Goal: Navigation & Orientation: Understand site structure

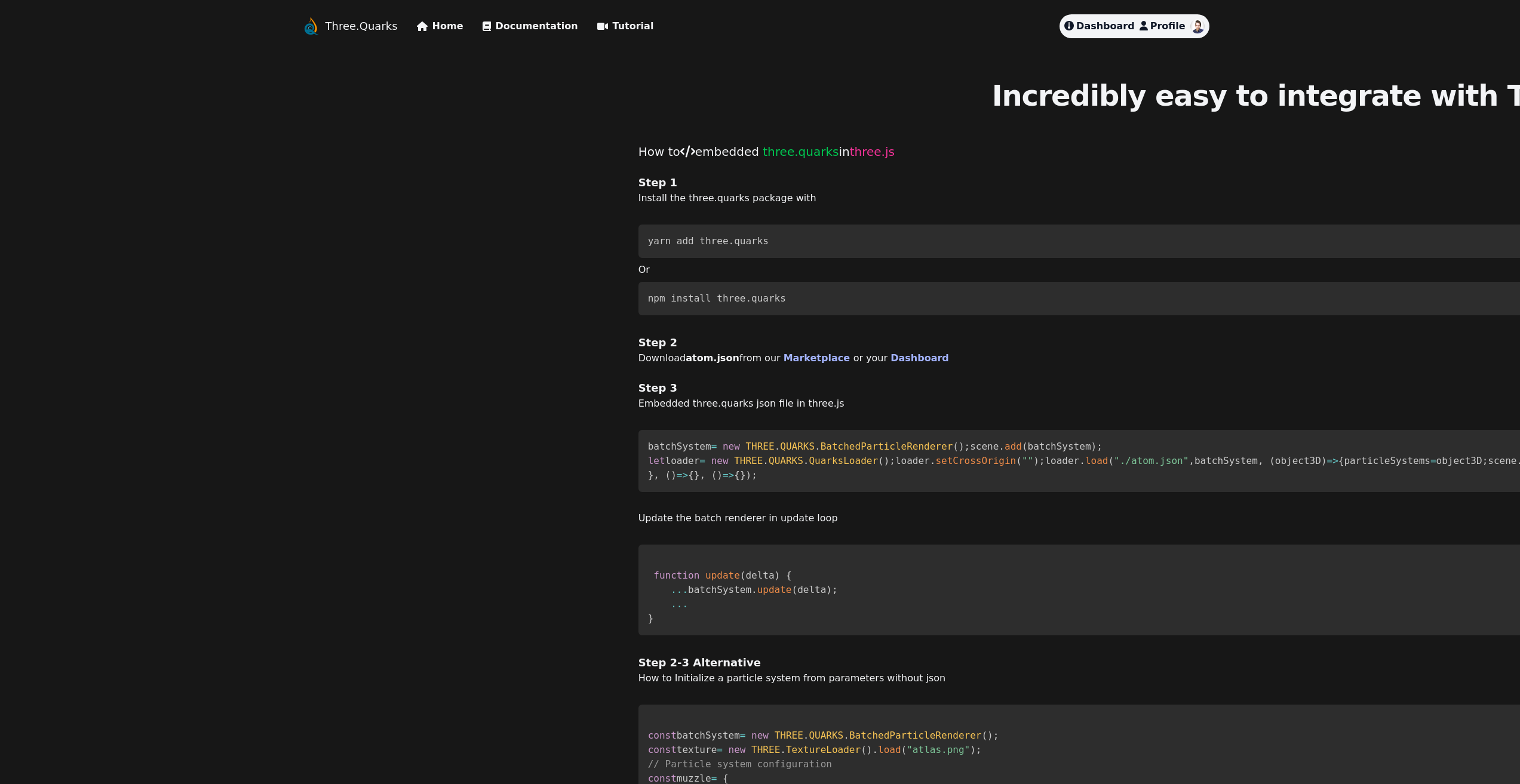
click at [360, 27] on link "Three.Quarks" at bounding box center [361, 26] width 72 height 17
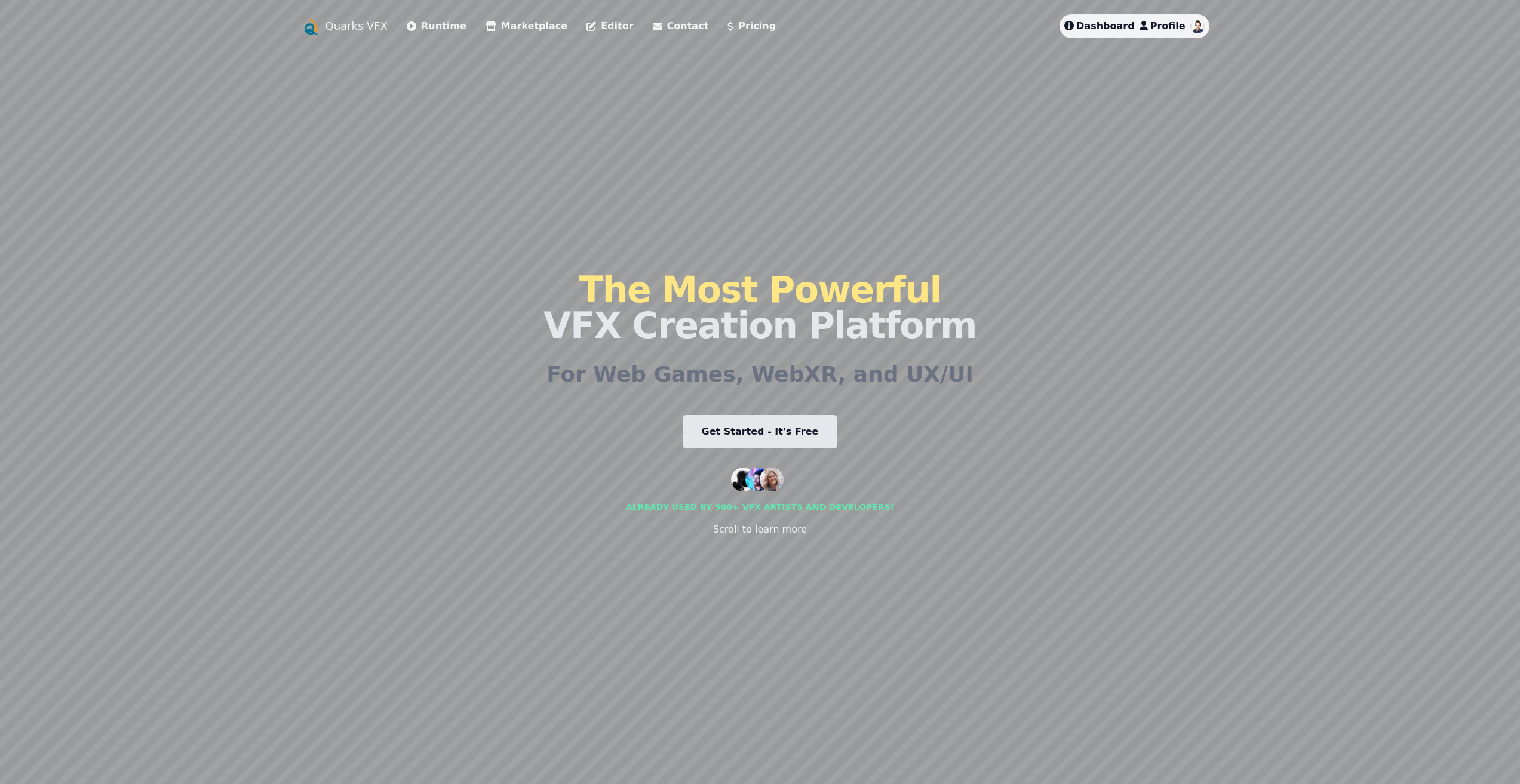
click at [432, 23] on link "Runtime" at bounding box center [436, 27] width 60 height 14
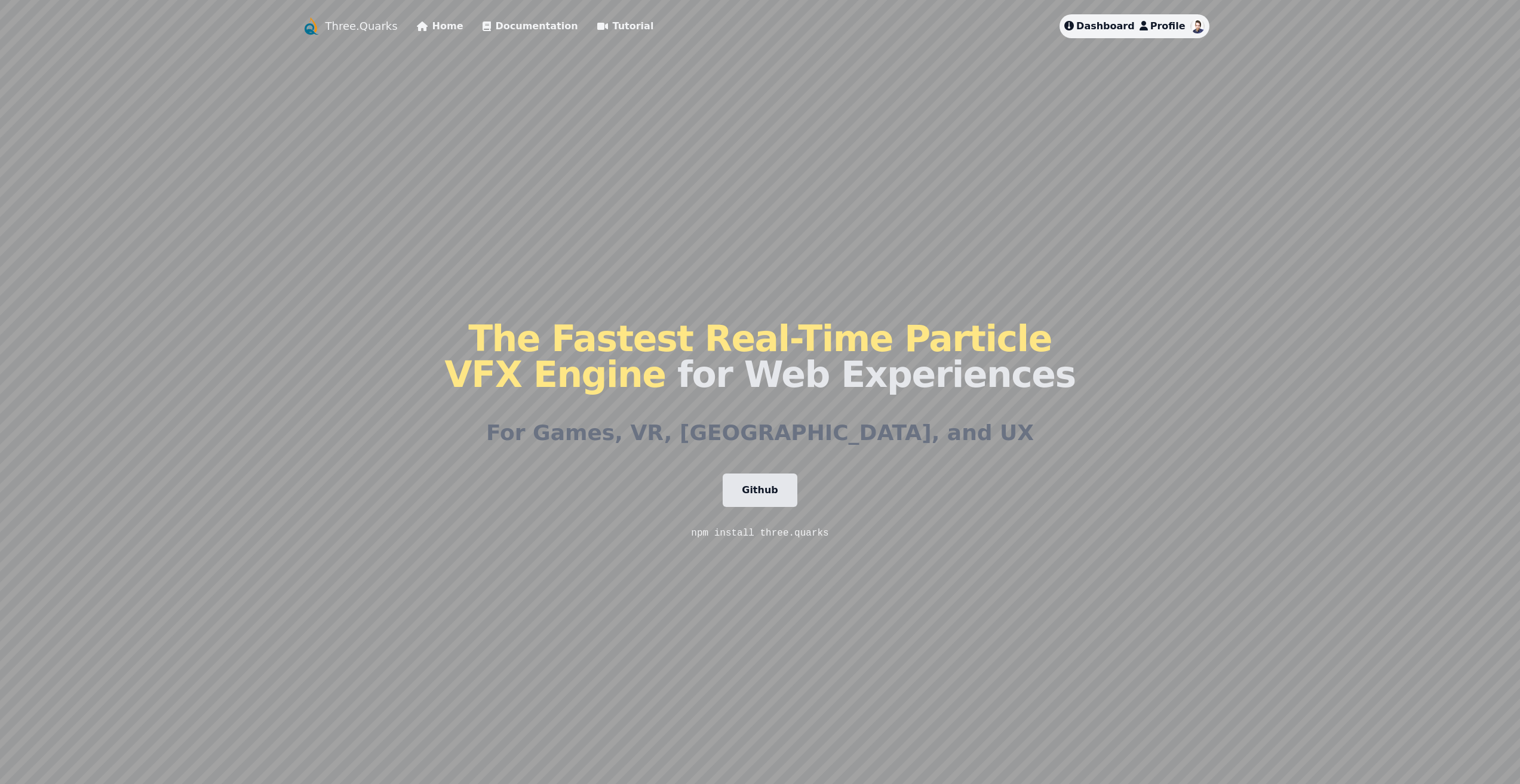
click at [432, 28] on link "Home" at bounding box center [440, 27] width 47 height 14
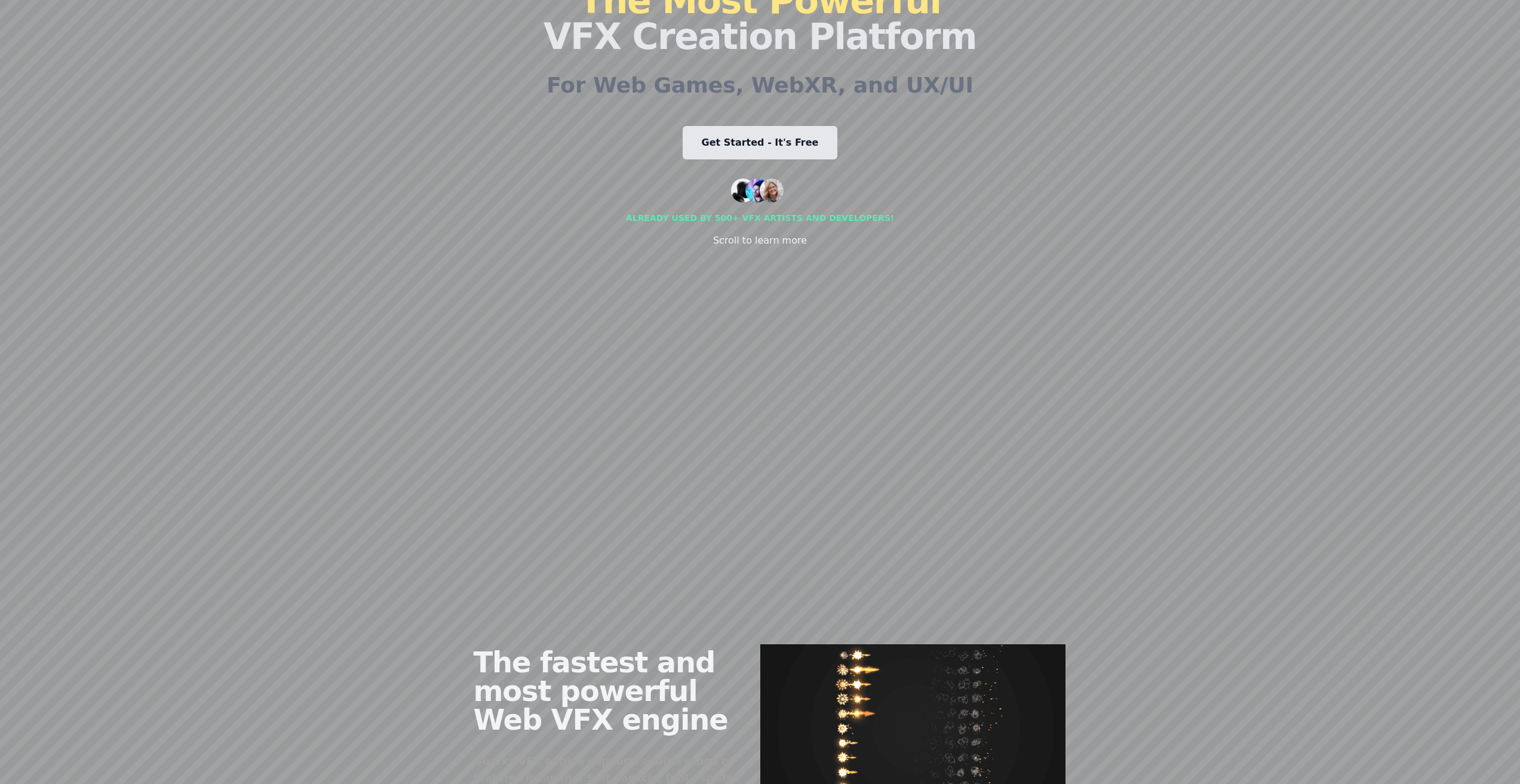
scroll to position [299, 0]
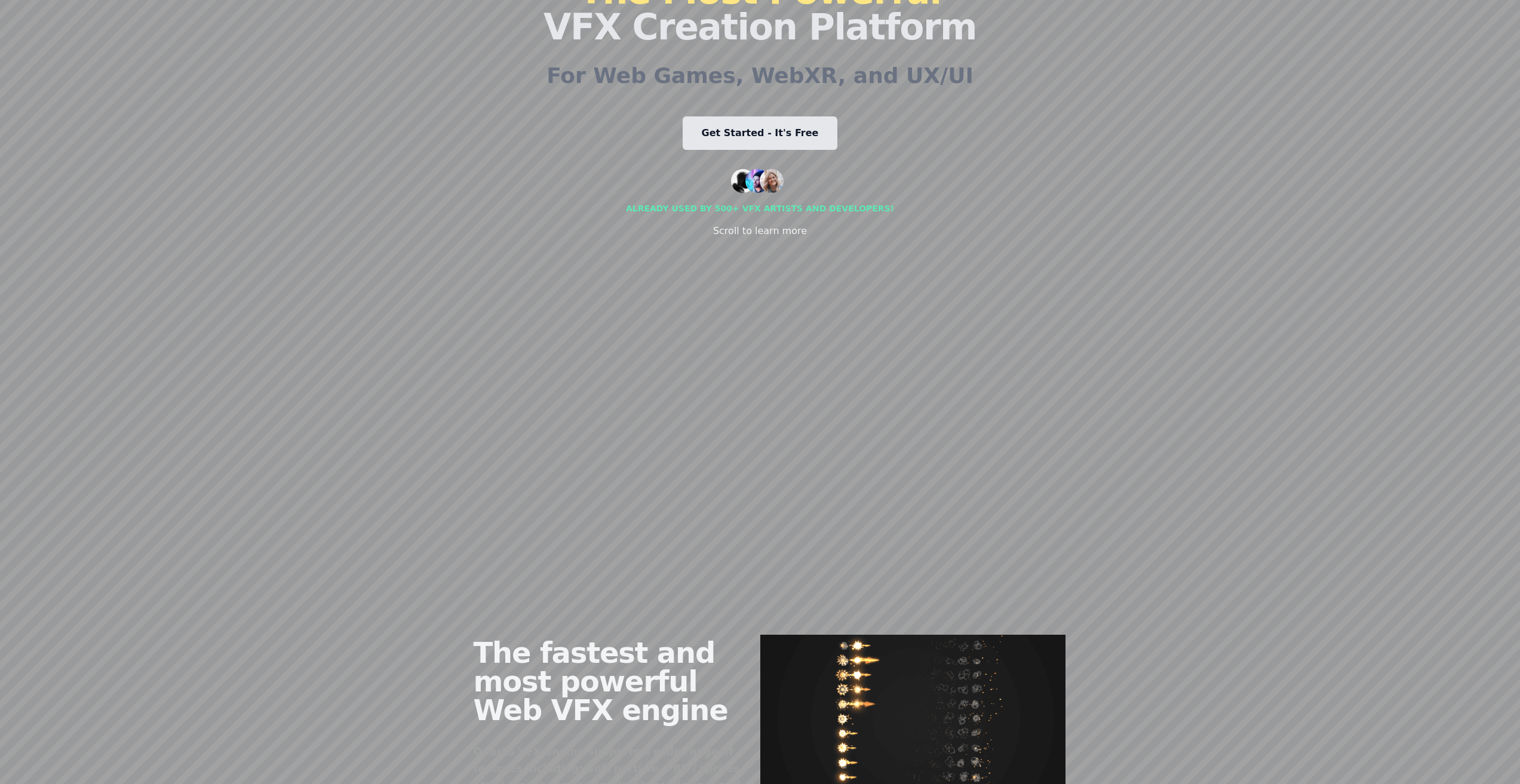
drag, startPoint x: 397, startPoint y: 281, endPoint x: 432, endPoint y: 283, distance: 35.1
click at [403, 281] on div "Quarks VFX Runtime Marketplace Editor Contact Pricing Dashboard Profile The Mos…" at bounding box center [761, 93] width 918 height 756
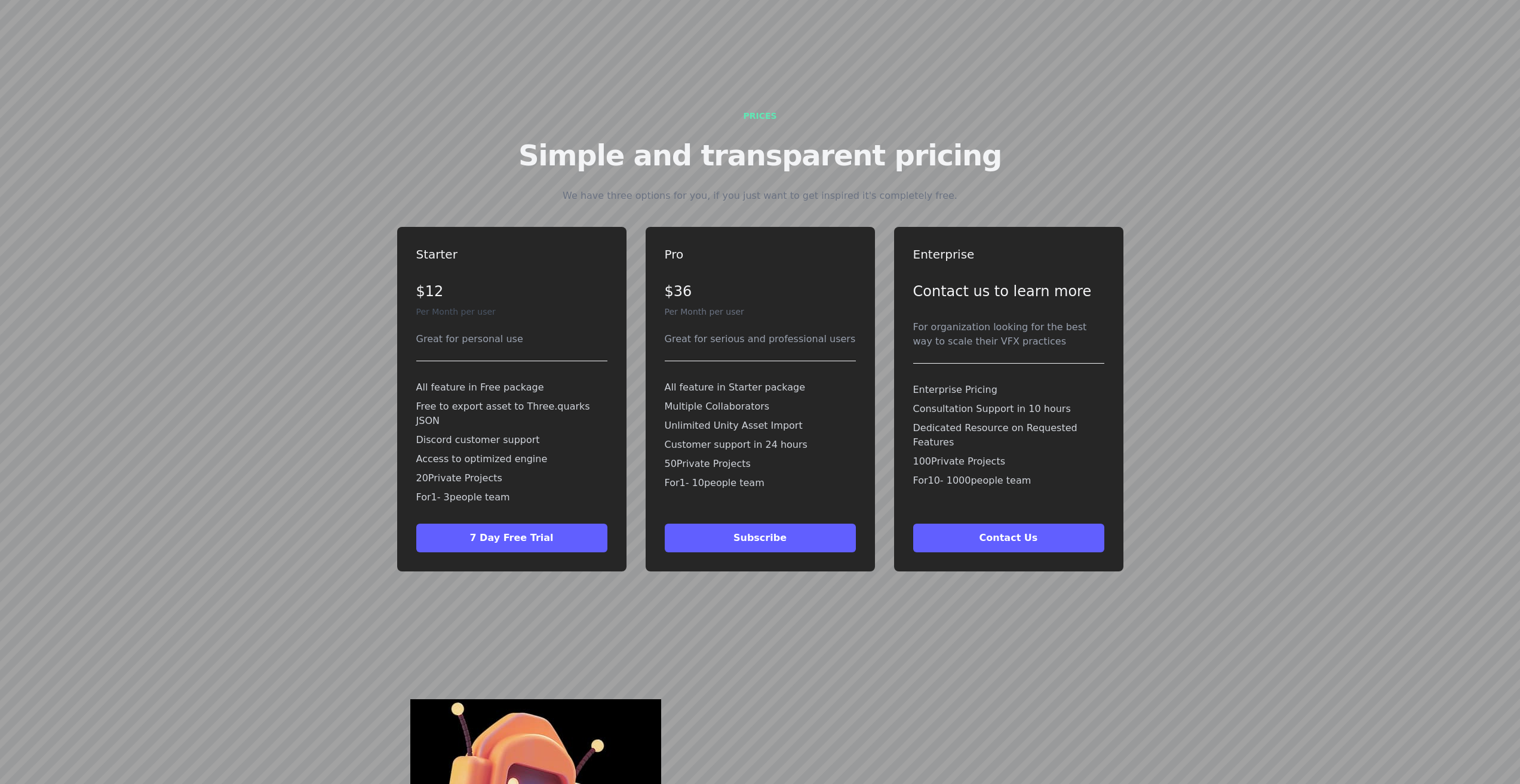
scroll to position [3643, 0]
